Goal: Transaction & Acquisition: Book appointment/travel/reservation

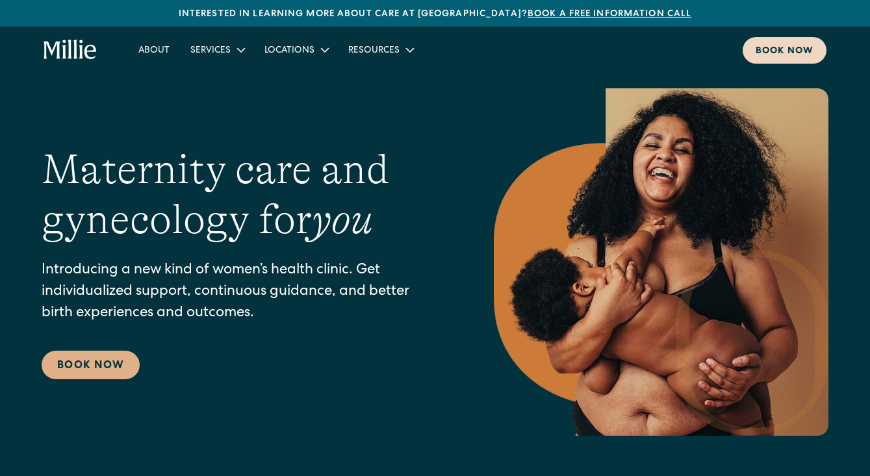
click at [777, 46] on div "Book now" at bounding box center [784, 52] width 58 height 14
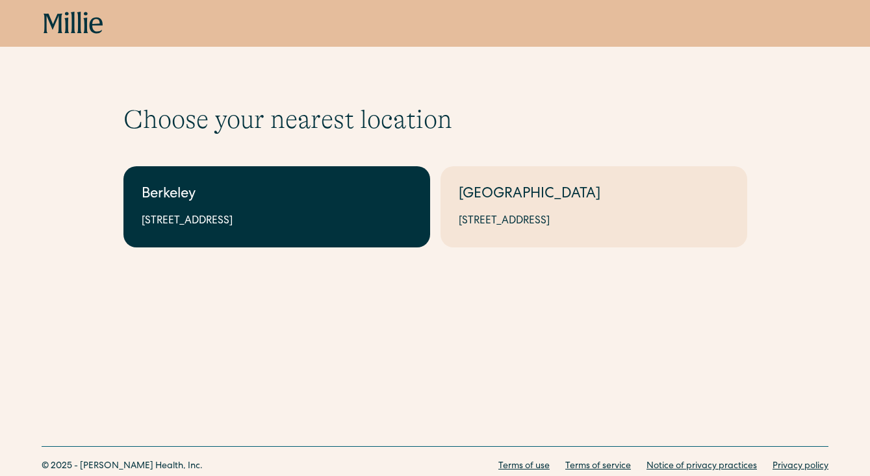
click at [293, 195] on div "Berkeley" at bounding box center [277, 194] width 270 height 21
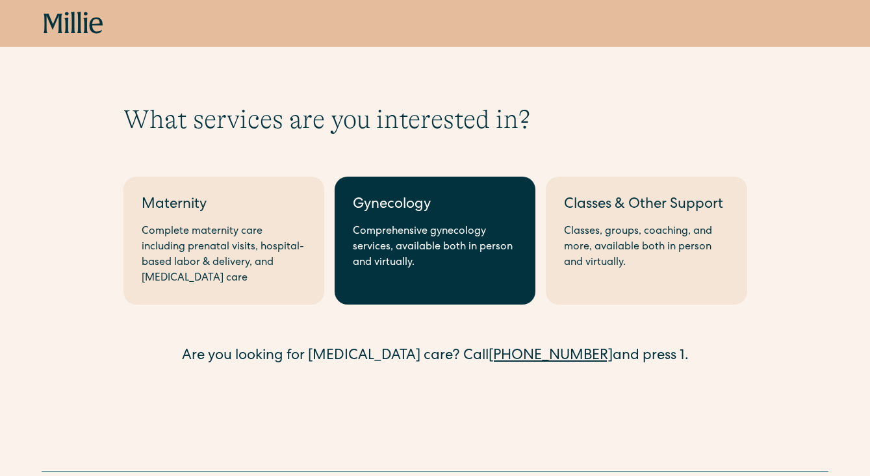
click at [425, 222] on link "Gynecology Comprehensive gynecology services, available both in person and virt…" at bounding box center [434, 241] width 201 height 128
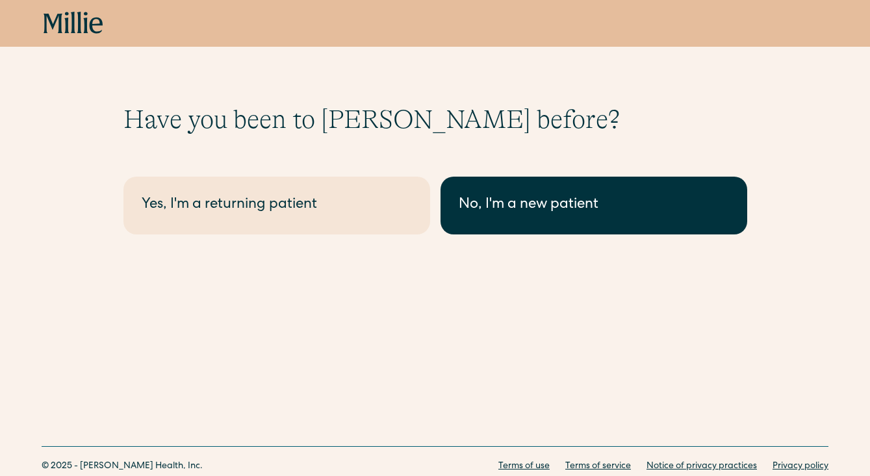
click at [557, 205] on div "No, I'm a new patient" at bounding box center [594, 205] width 270 height 21
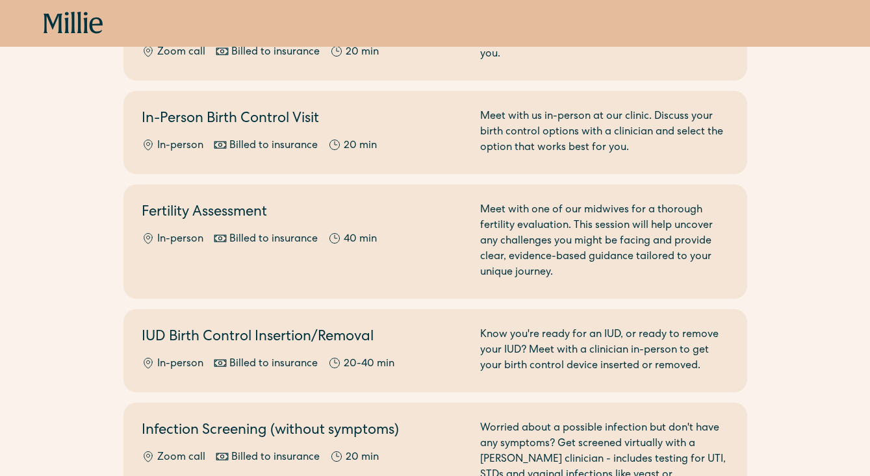
scroll to position [435, 0]
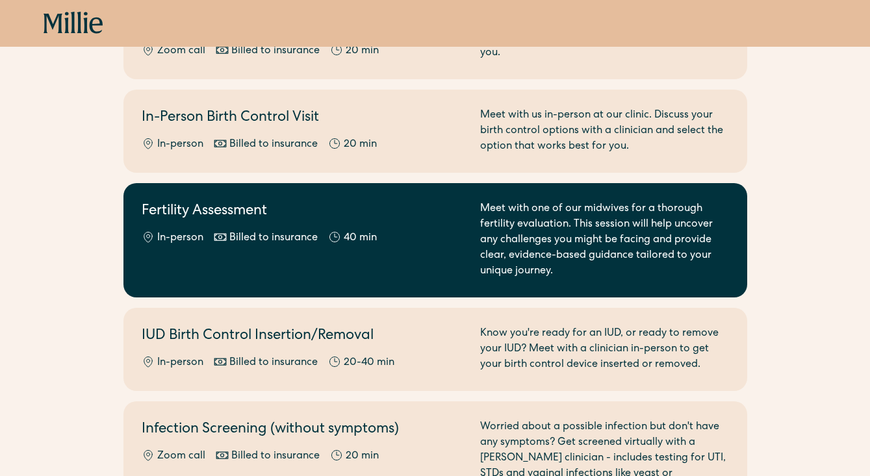
click at [294, 226] on div "Fertility Assessment In-person Billed to insurance 40 min" at bounding box center [303, 240] width 323 height 78
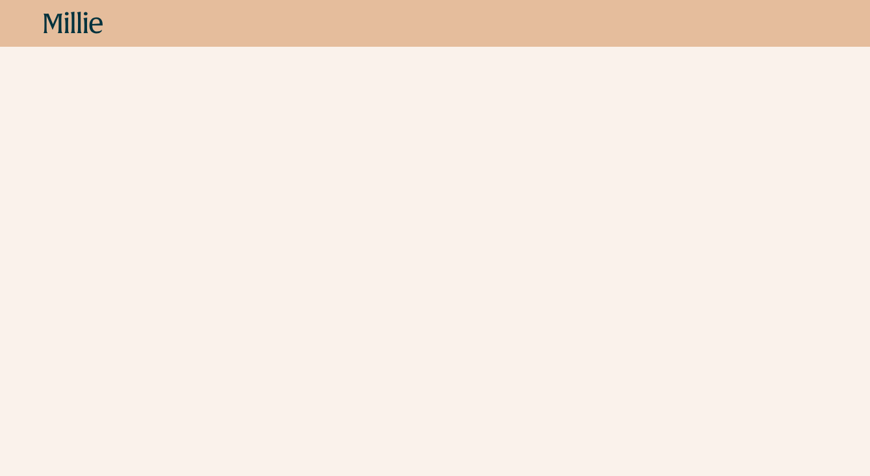
scroll to position [382, 0]
